Goal: Information Seeking & Learning: Learn about a topic

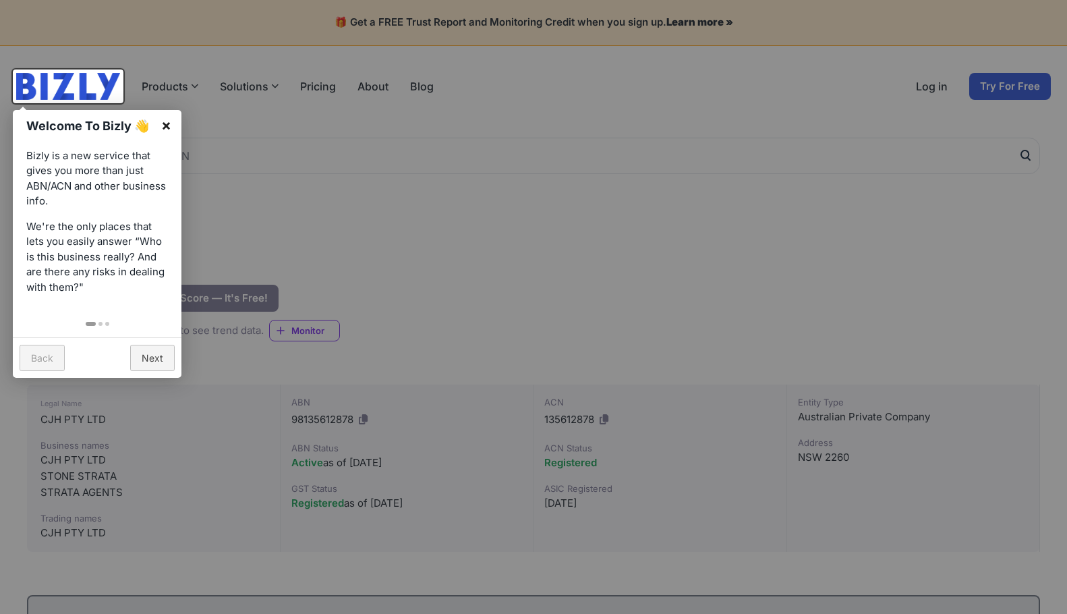
click at [175, 125] on link "×" at bounding box center [166, 125] width 30 height 30
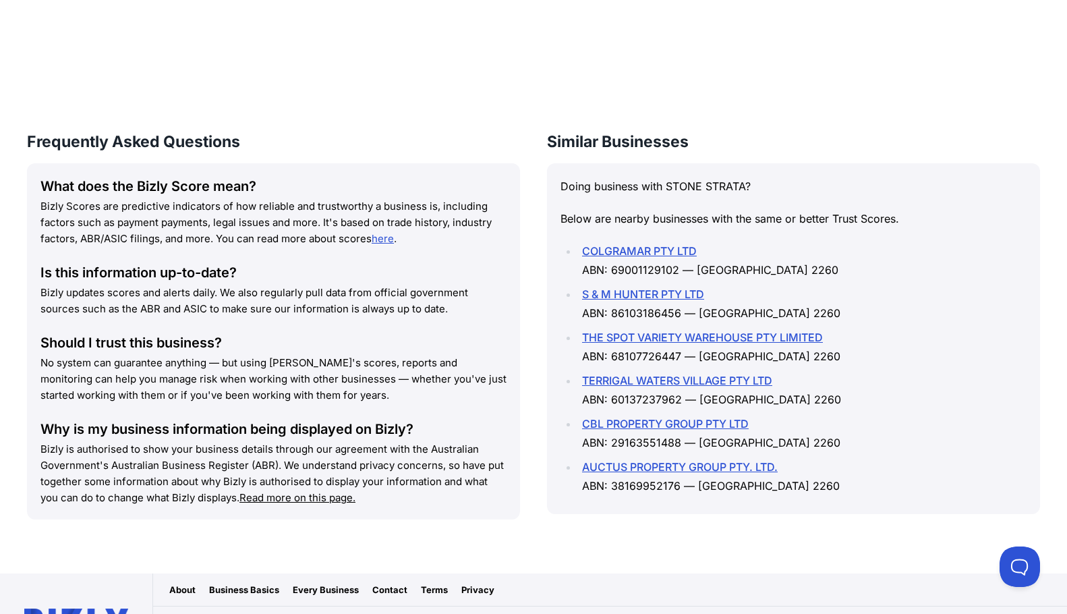
scroll to position [1881, 0]
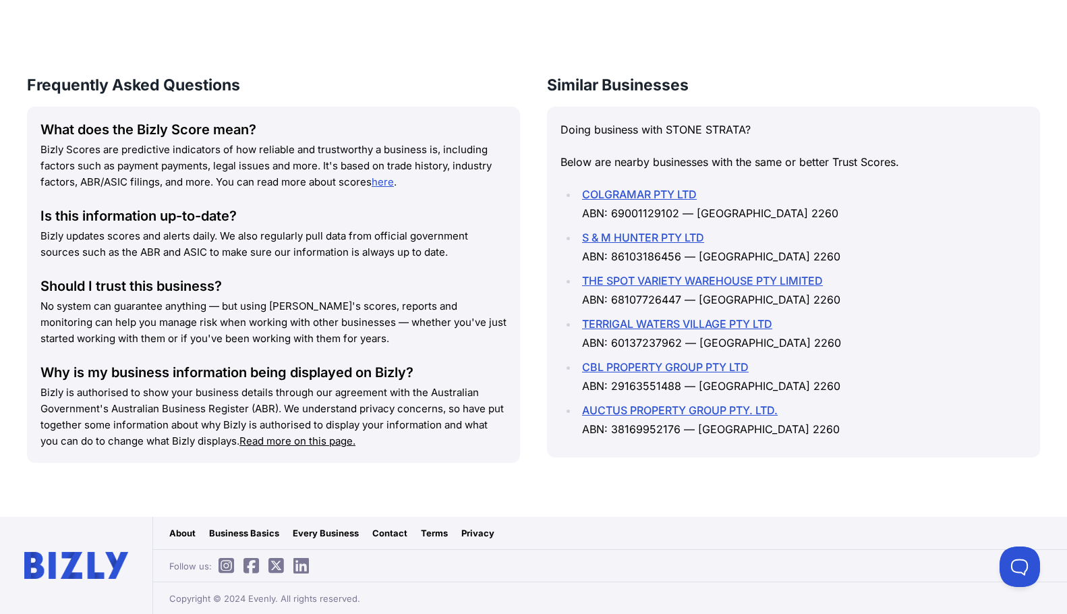
drag, startPoint x: 186, startPoint y: 530, endPoint x: 214, endPoint y: 529, distance: 27.7
click at [185, 528] on link "About" at bounding box center [182, 532] width 26 height 13
drag, startPoint x: 395, startPoint y: 532, endPoint x: 410, endPoint y: 532, distance: 14.9
click at [397, 530] on link "Contact" at bounding box center [389, 532] width 35 height 13
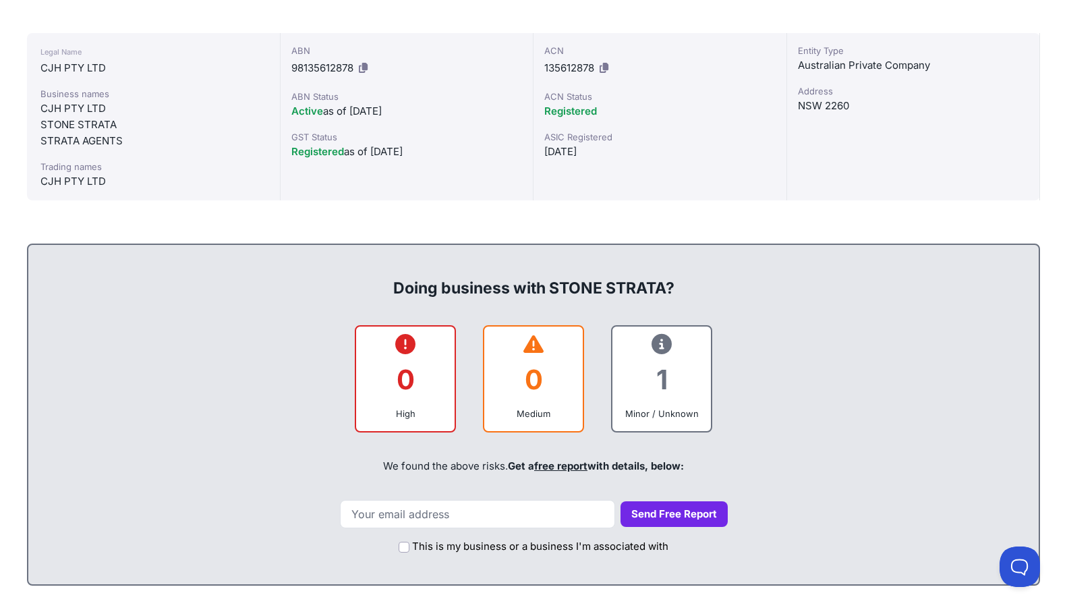
scroll to position [194, 0]
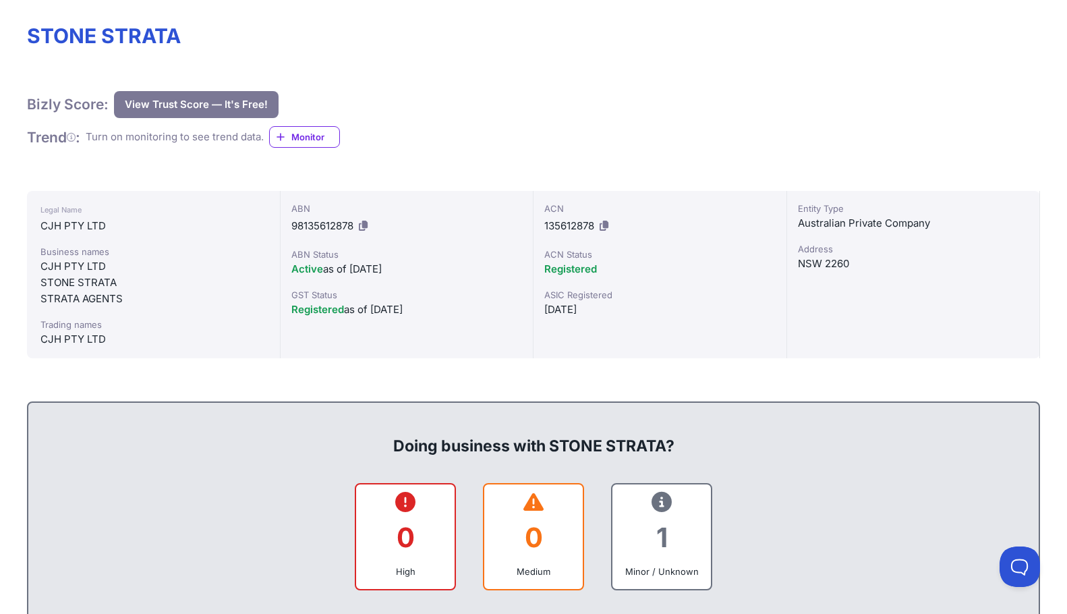
click at [823, 248] on div "Address" at bounding box center [913, 248] width 231 height 13
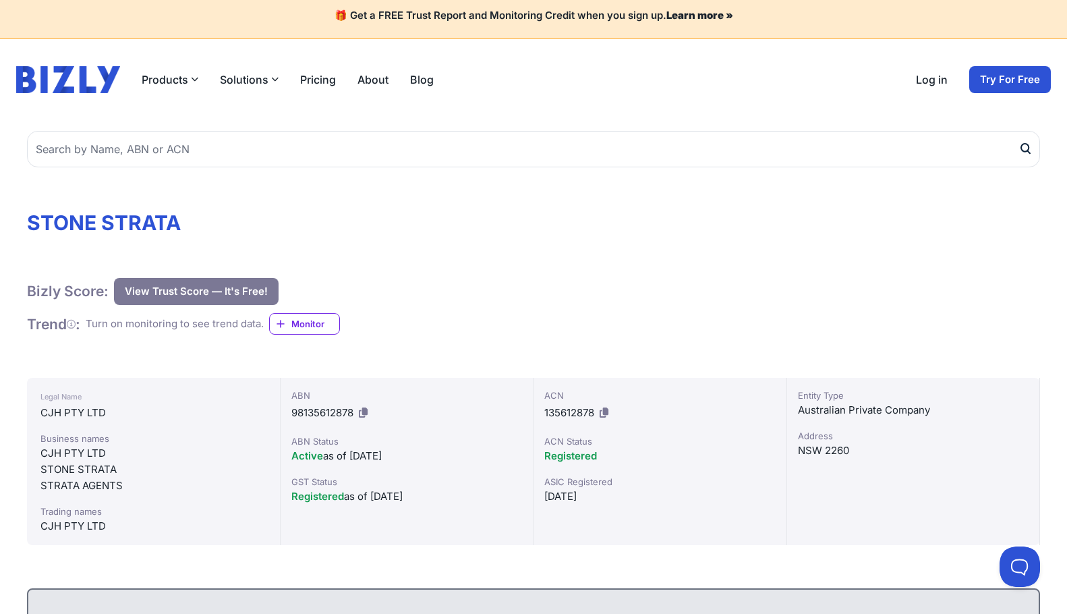
scroll to position [0, 0]
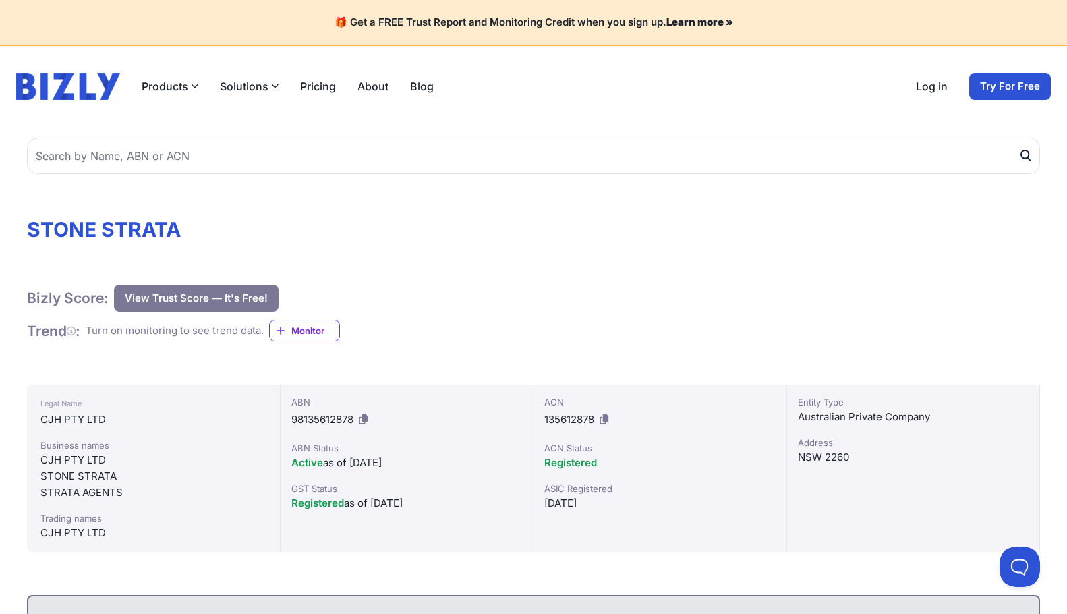
drag, startPoint x: 198, startPoint y: 374, endPoint x: 206, endPoint y: 379, distance: 9.4
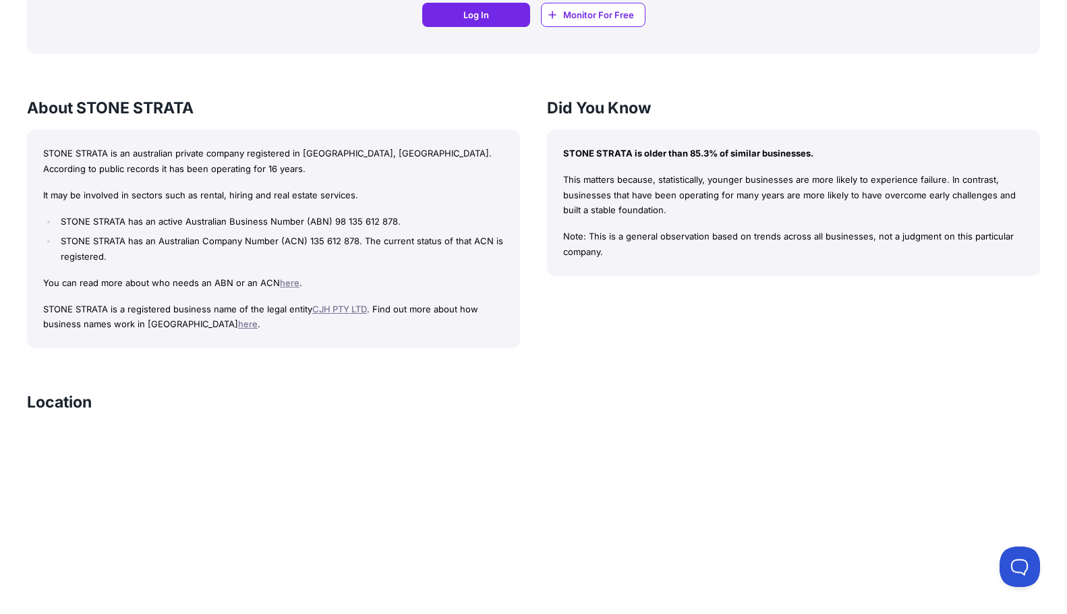
scroll to position [1215, 0]
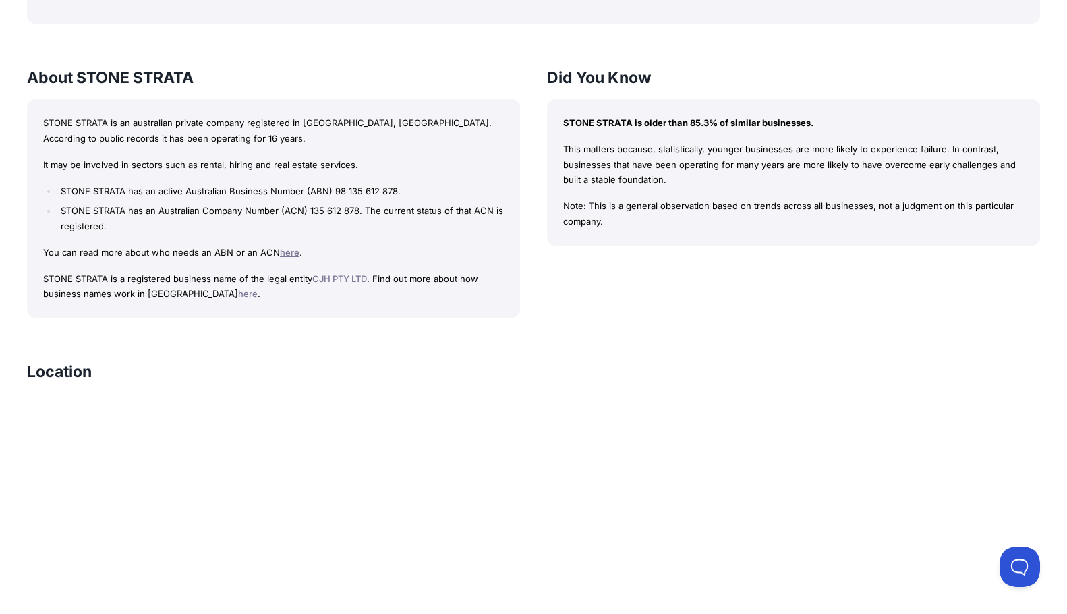
click at [348, 280] on link "CJH PTY LTD" at bounding box center [339, 278] width 55 height 11
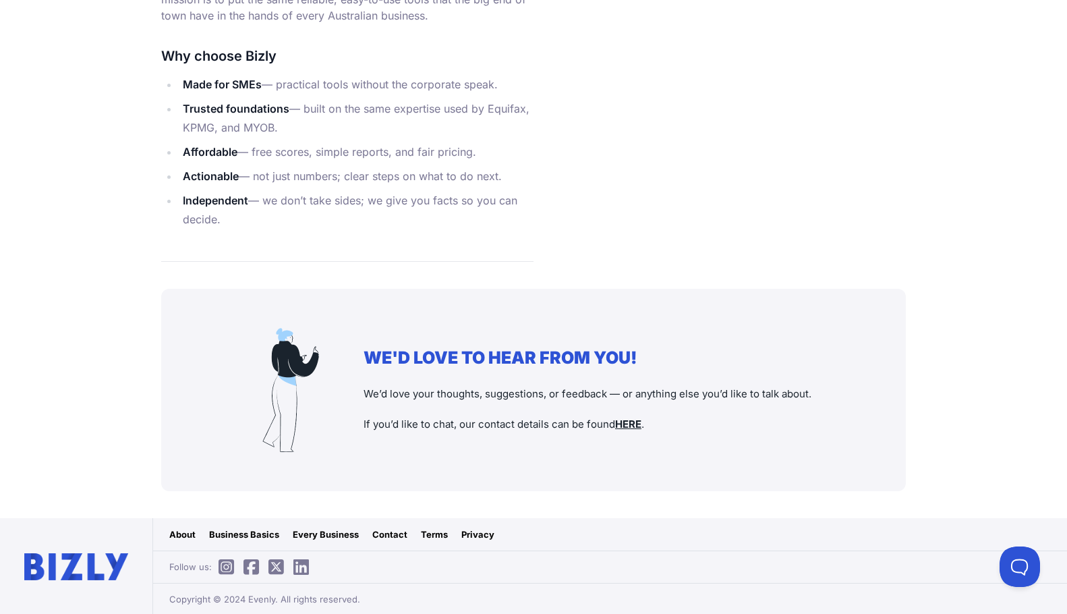
scroll to position [1599, 0]
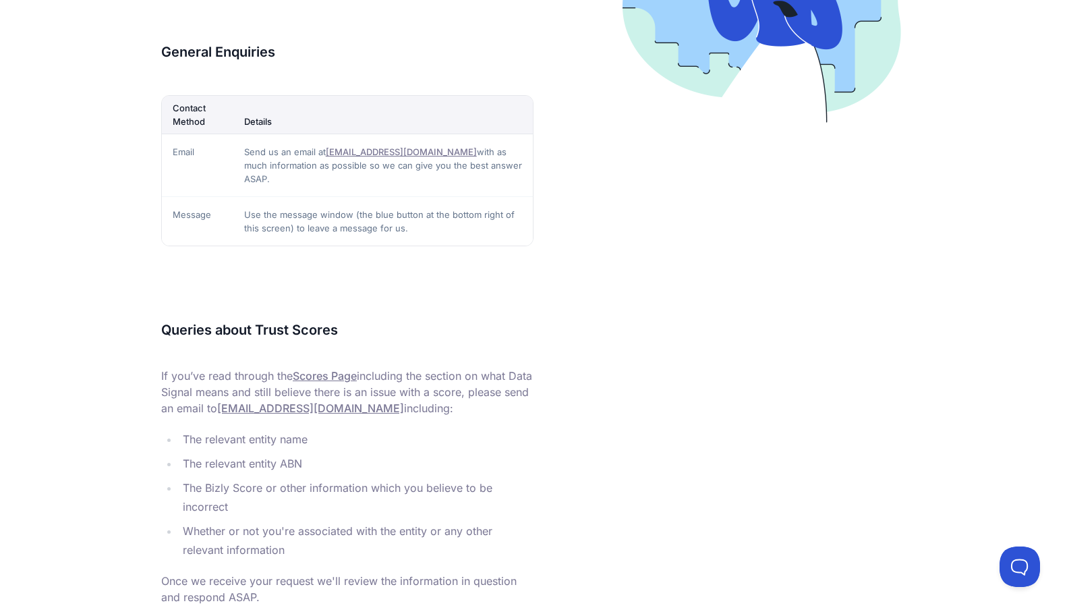
scroll to position [138, 0]
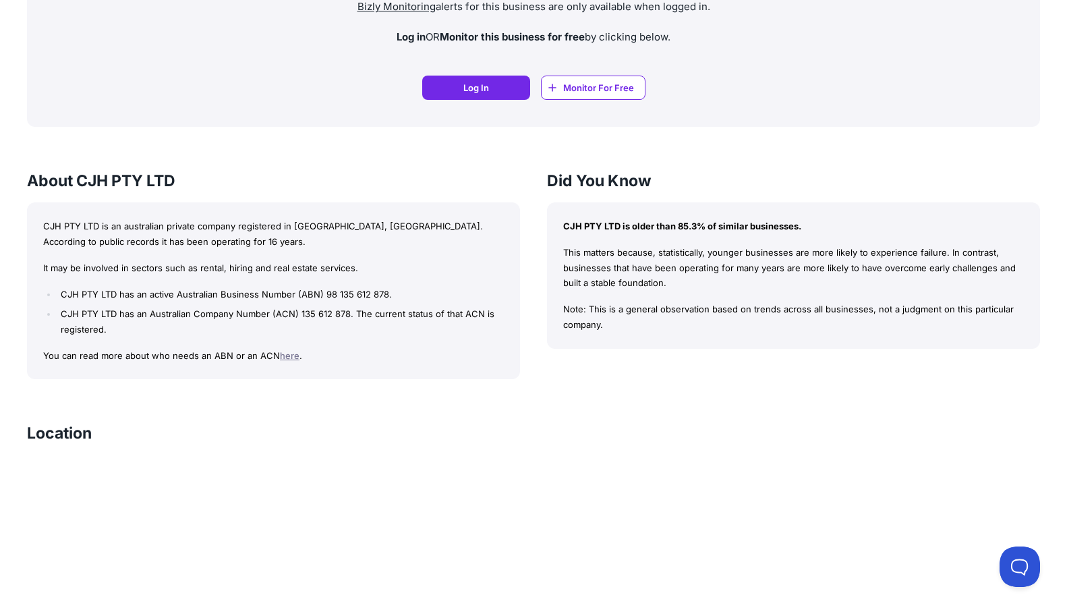
scroll to position [1147, 0]
